Goal: Task Accomplishment & Management: Use online tool/utility

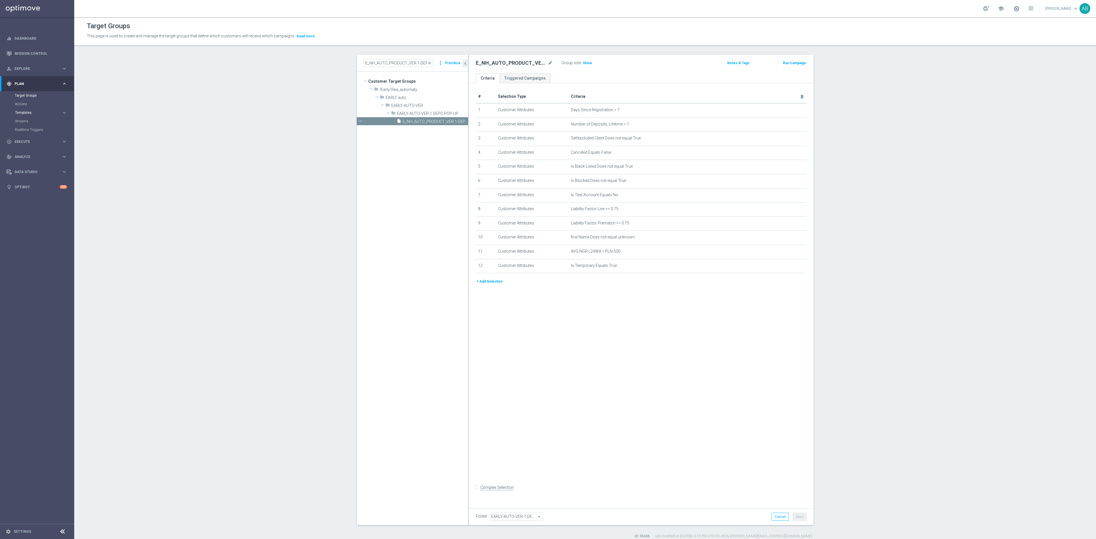
click at [31, 114] on span "Templates" at bounding box center [35, 112] width 41 height 3
click at [29, 119] on link "Optimail" at bounding box center [39, 121] width 42 height 5
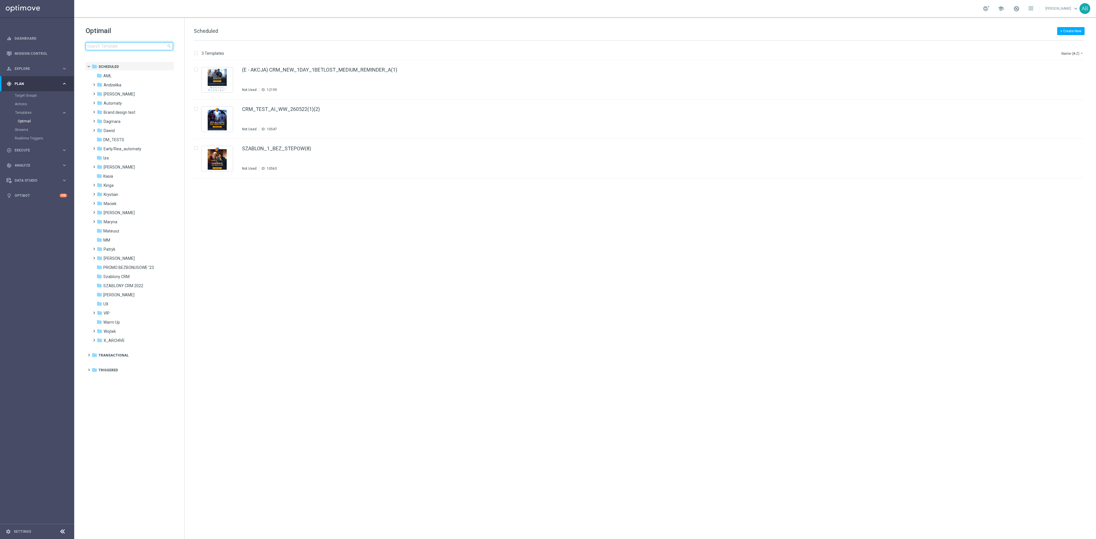
click at [150, 42] on input at bounding box center [129, 46] width 87 height 8
type input "E_NH-NL_AUTO_PRODUCT_VF DAY7 1PLUS DEPO A_DAILY"
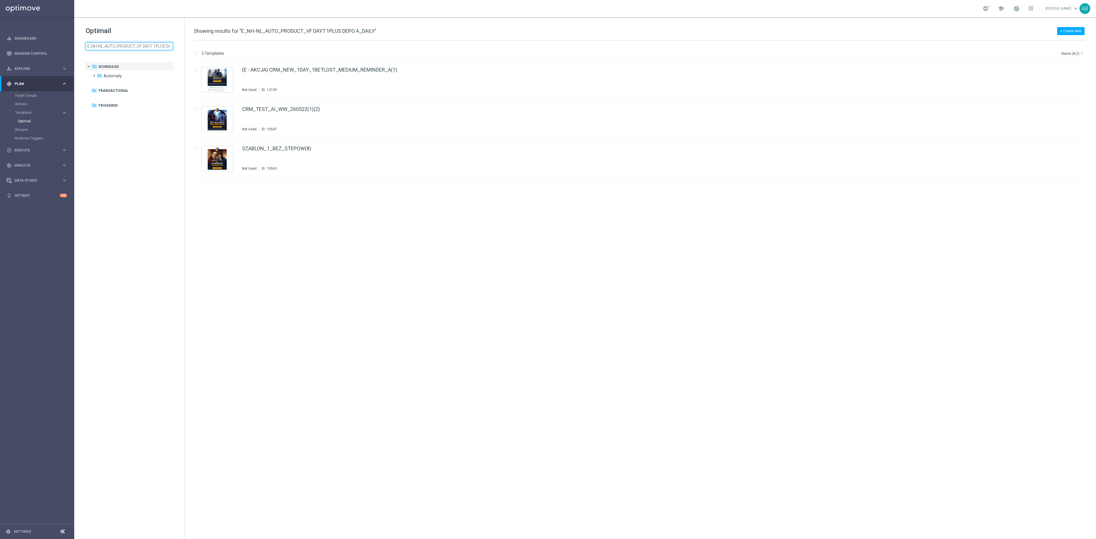
scroll to position [0, 23]
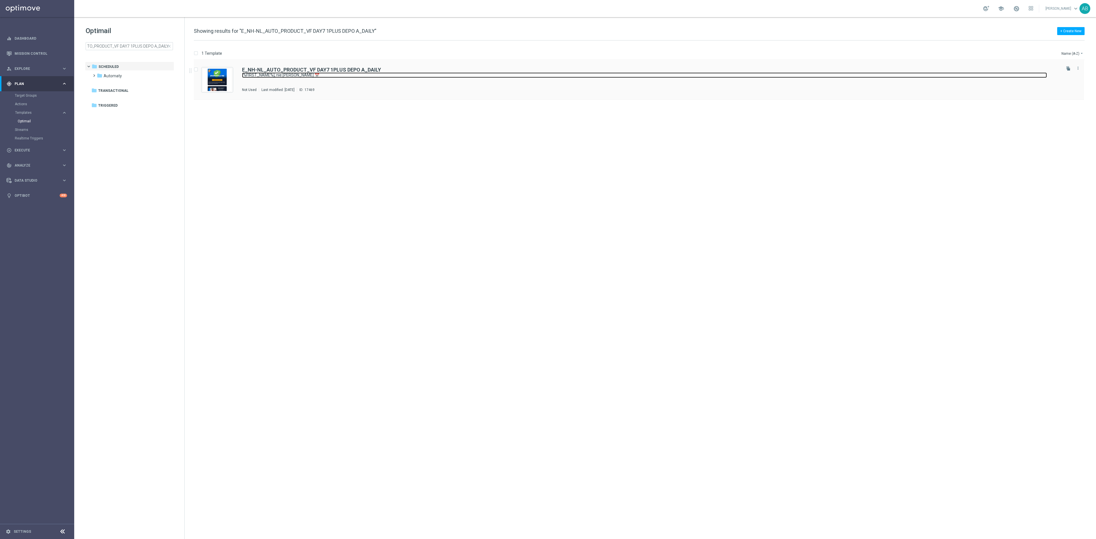
click at [398, 75] on link "[%FIRST_NAME%], nie [PERSON_NAME] 📅" at bounding box center [644, 74] width 805 height 5
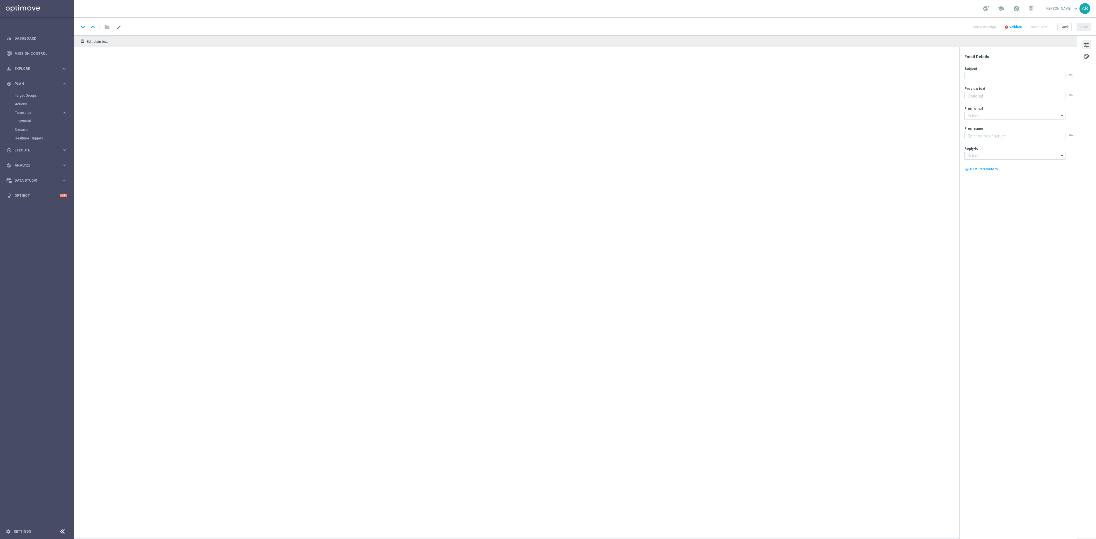
type textarea "Uzupełnij dane i zyskaj konto stałe ➡️"
type input "[EMAIL_ADDRESS][DOMAIN_NAME]"
type textarea "STS"
type input "[EMAIL_ADDRESS][DOMAIN_NAME]"
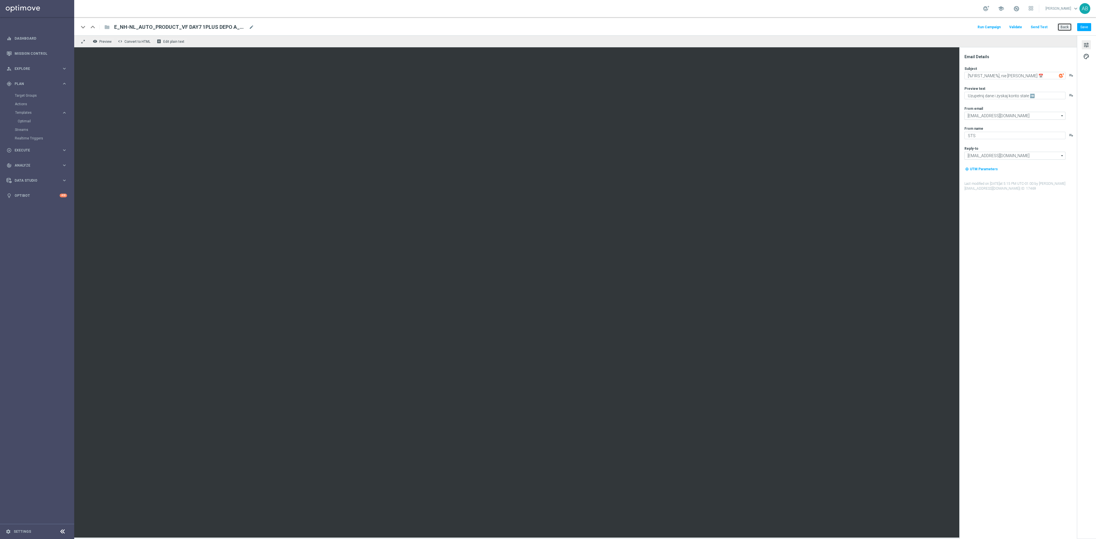
click at [1065, 26] on button "Back" at bounding box center [1064, 27] width 14 height 8
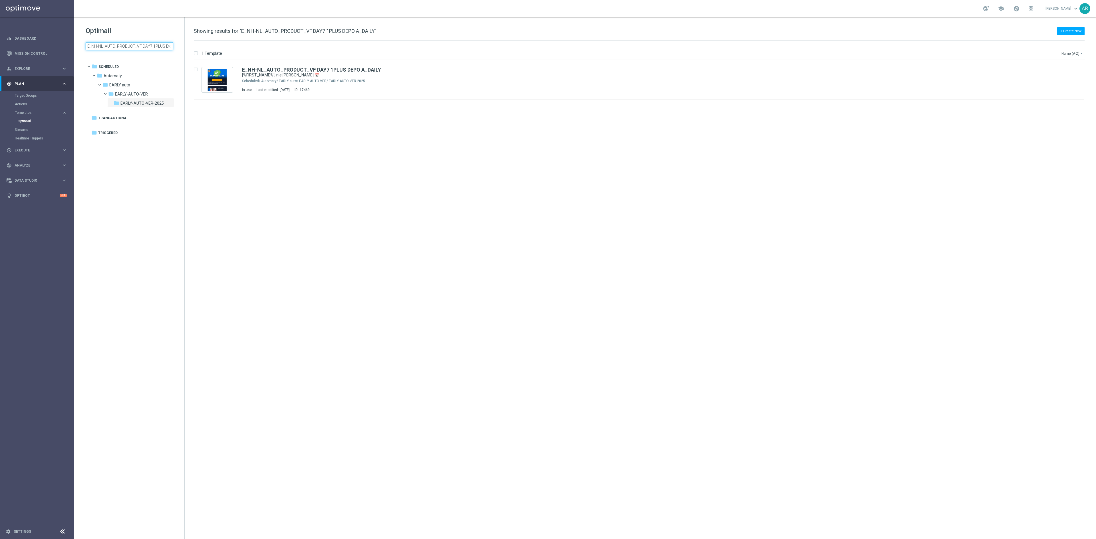
click at [117, 47] on input "E_NH-NL_AUTO_PRODUCT_VF DAY7 1PLUS DEPO A_DAILY" at bounding box center [129, 46] width 87 height 8
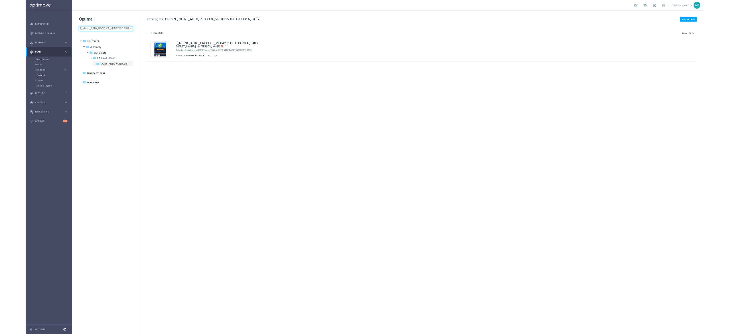
scroll to position [0, 25]
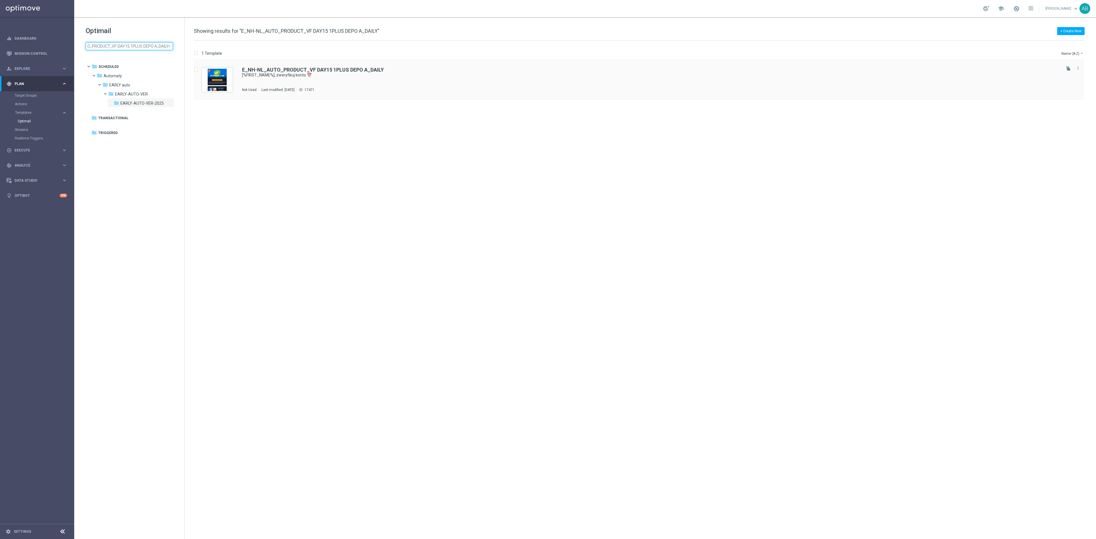
type input "E_NH-NL_AUTO_PRODUCT_VF DAY15 1PLUS DEPO A_DAILY"
click at [422, 86] on div "E_NH-NL_AUTO_PRODUCT_VF DAY15 1PLUS DEPO A_DAILY [%FIRST_NAME%], zweryfikuj kon…" at bounding box center [651, 79] width 818 height 25
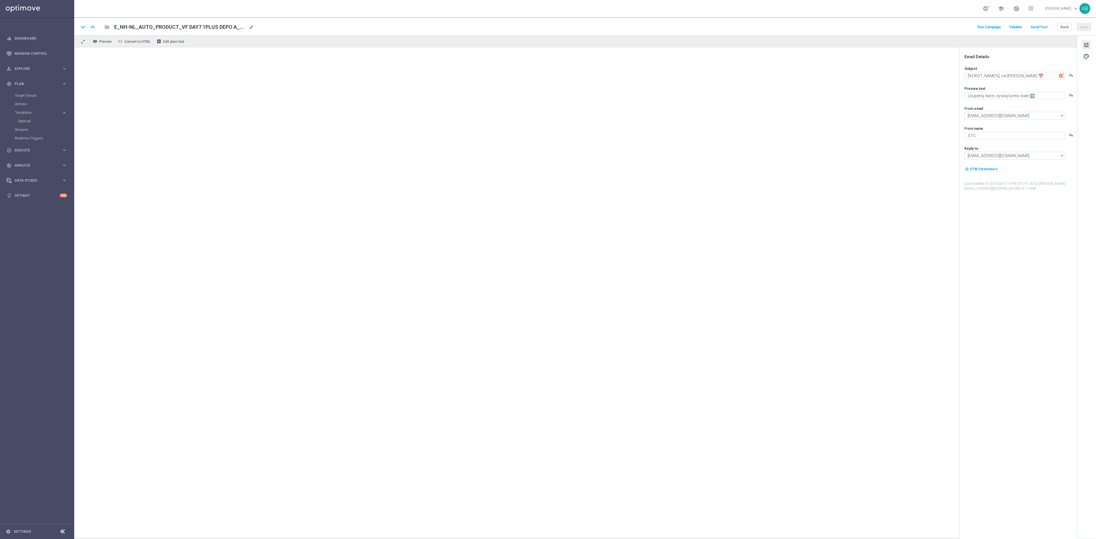
type textarea "[%FIRST_NAME%], zweryfikuj konto 📅"
type textarea "Uzupełnij [PERSON_NAME] dalej ➡️"
